Goal: Task Accomplishment & Management: Use online tool/utility

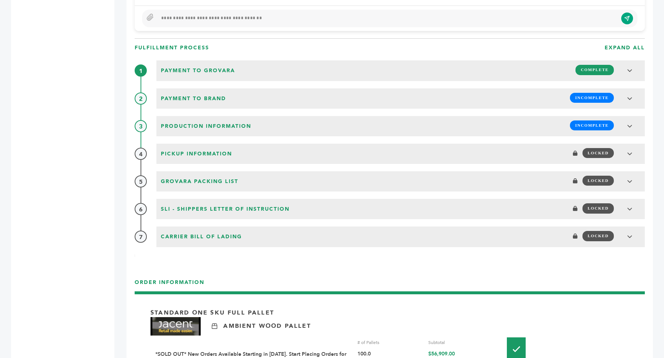
scroll to position [806, 0]
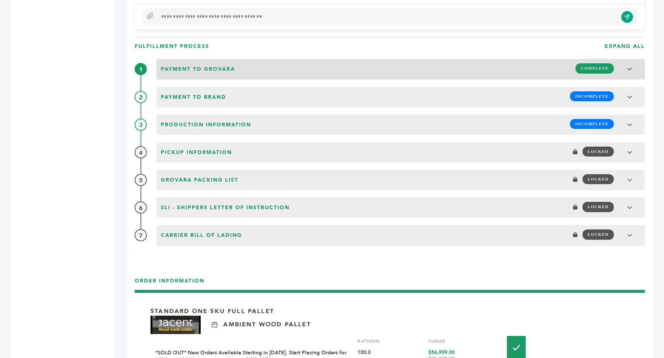
click at [377, 69] on div "Payment to Grovara COMPLETE" at bounding box center [401, 68] width 484 height 14
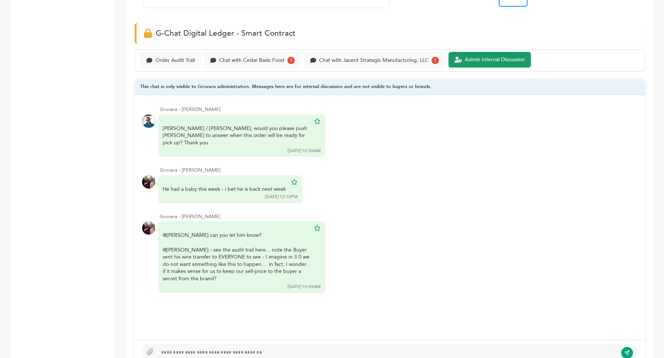
scroll to position [471, 0]
click at [241, 348] on div at bounding box center [387, 352] width 460 height 9
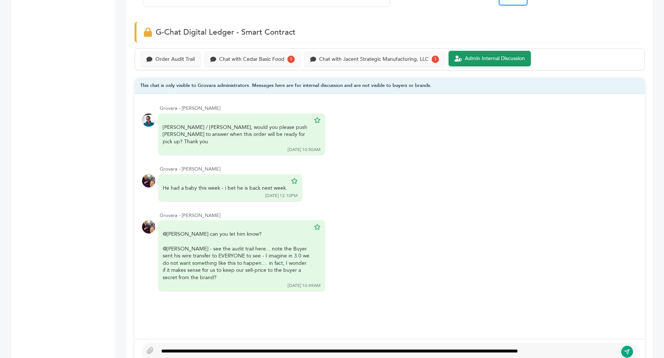
scroll to position [467, 0]
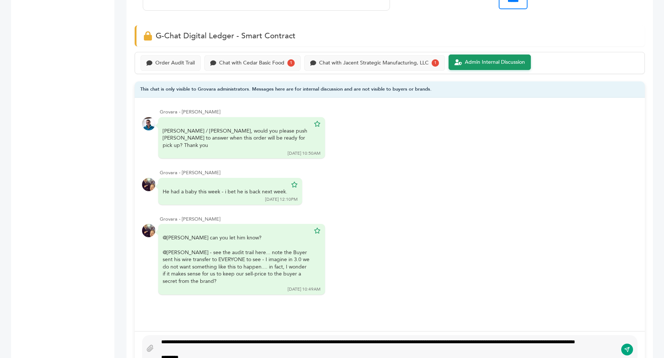
type textarea "**********"
click at [626, 347] on icon "submit" at bounding box center [627, 350] width 6 height 6
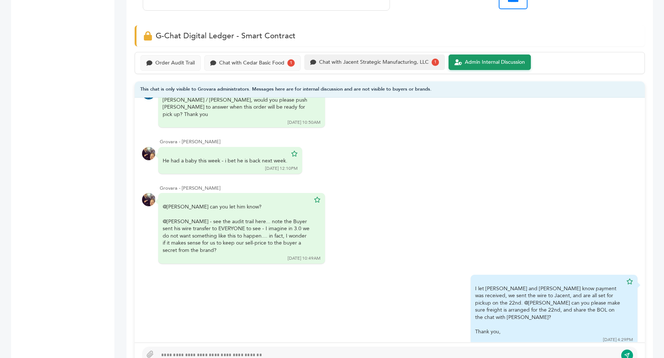
click at [385, 65] on div "Chat with Jacent Strategic Manufacturing, LLC 1" at bounding box center [374, 62] width 140 height 15
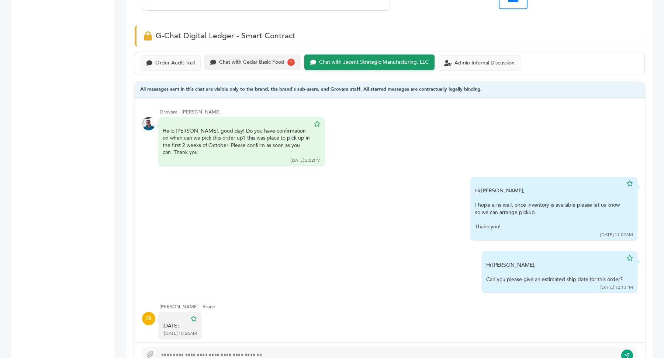
click at [274, 63] on div "Chat with Cedar Basic Food 1" at bounding box center [252, 62] width 84 height 7
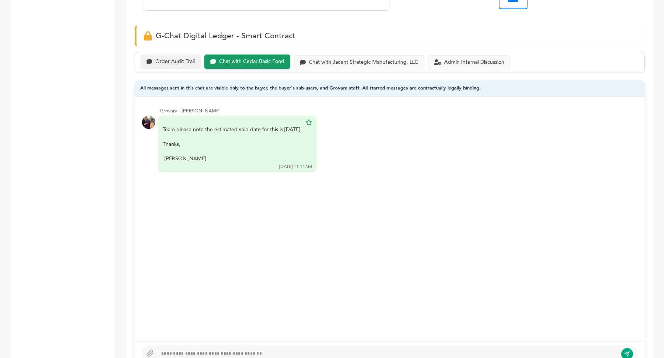
click at [162, 59] on div "Order Audit Trail" at bounding box center [174, 62] width 39 height 6
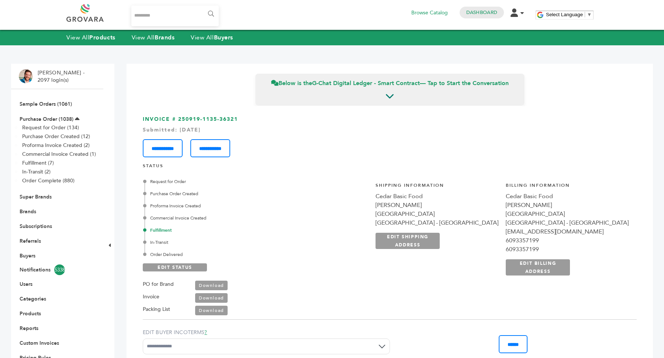
click at [27, 208] on li "Brands" at bounding box center [57, 211] width 77 height 15
click at [24, 211] on link "Brands" at bounding box center [28, 211] width 17 height 7
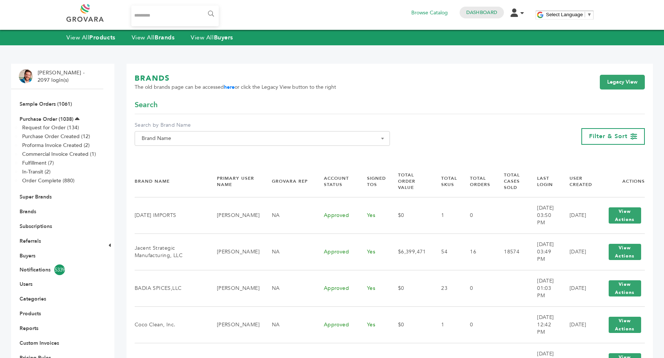
click at [232, 136] on span "Brand Name" at bounding box center [262, 138] width 247 height 10
click at [222, 156] on input "Search" at bounding box center [261, 151] width 251 height 9
paste input "*********"
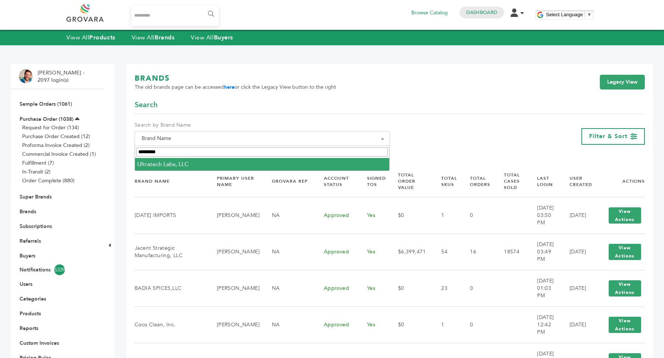
type input "*********"
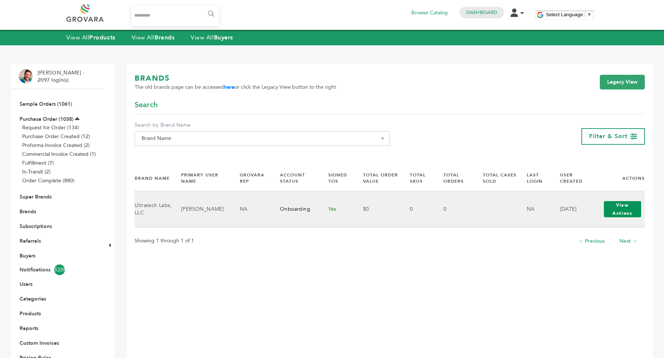
click at [624, 211] on button "View Actions" at bounding box center [621, 209] width 37 height 16
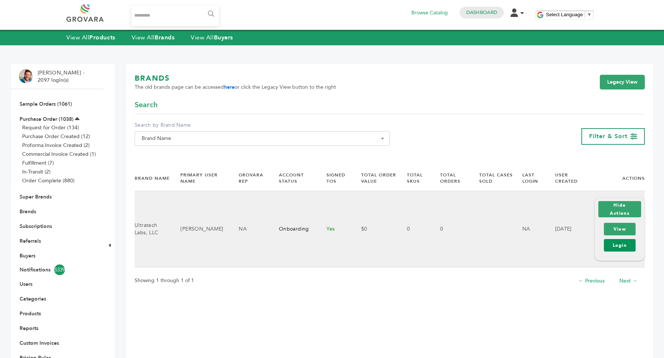
click at [627, 246] on link "Login" at bounding box center [619, 245] width 32 height 13
